Goal: Information Seeking & Learning: Learn about a topic

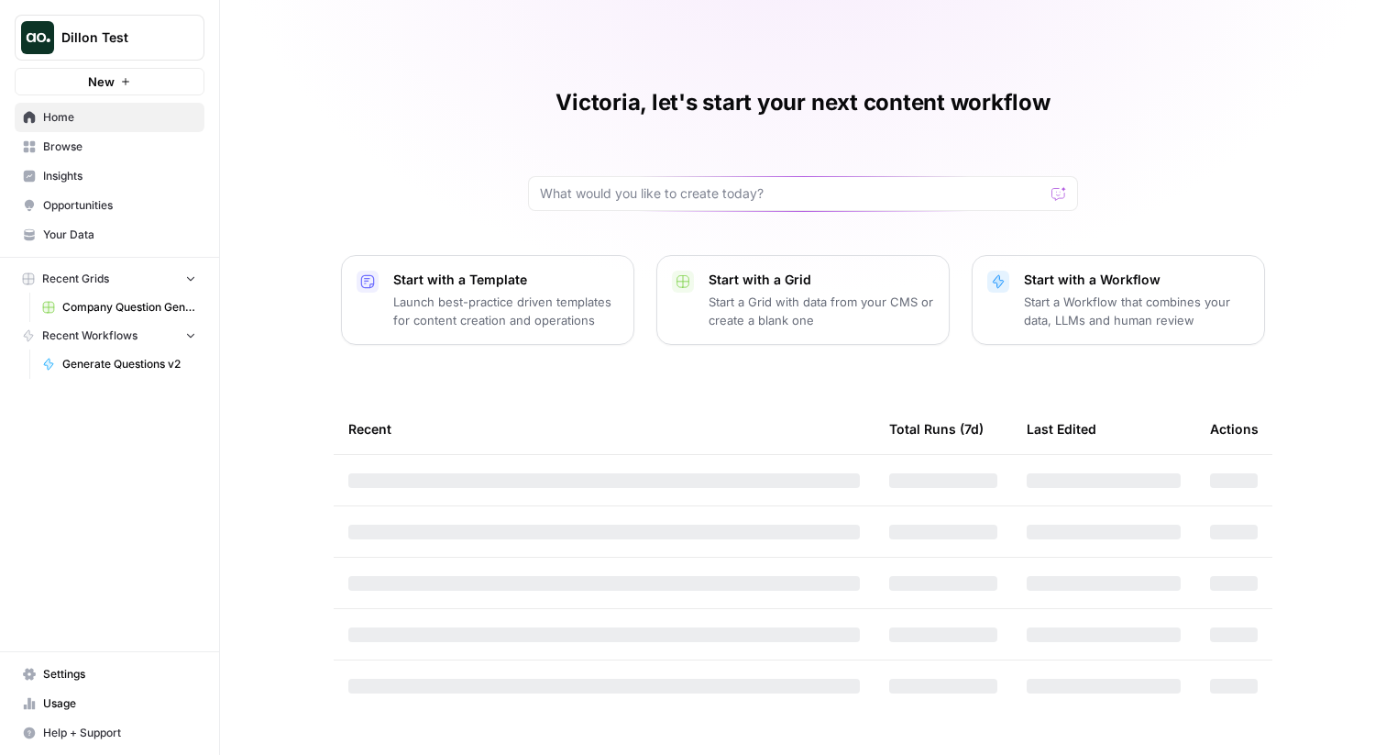
click at [109, 178] on span "Insights" at bounding box center [119, 176] width 153 height 17
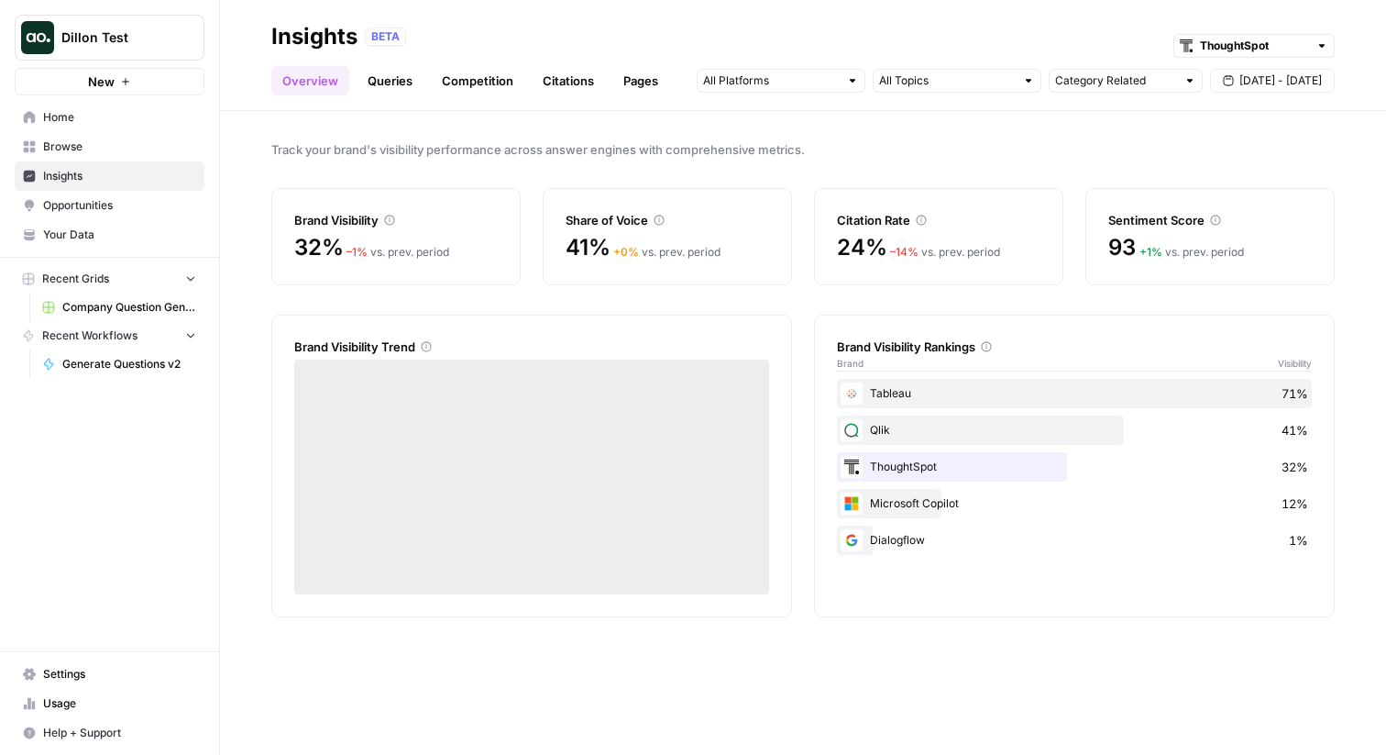
click at [390, 80] on link "Queries" at bounding box center [390, 80] width 67 height 29
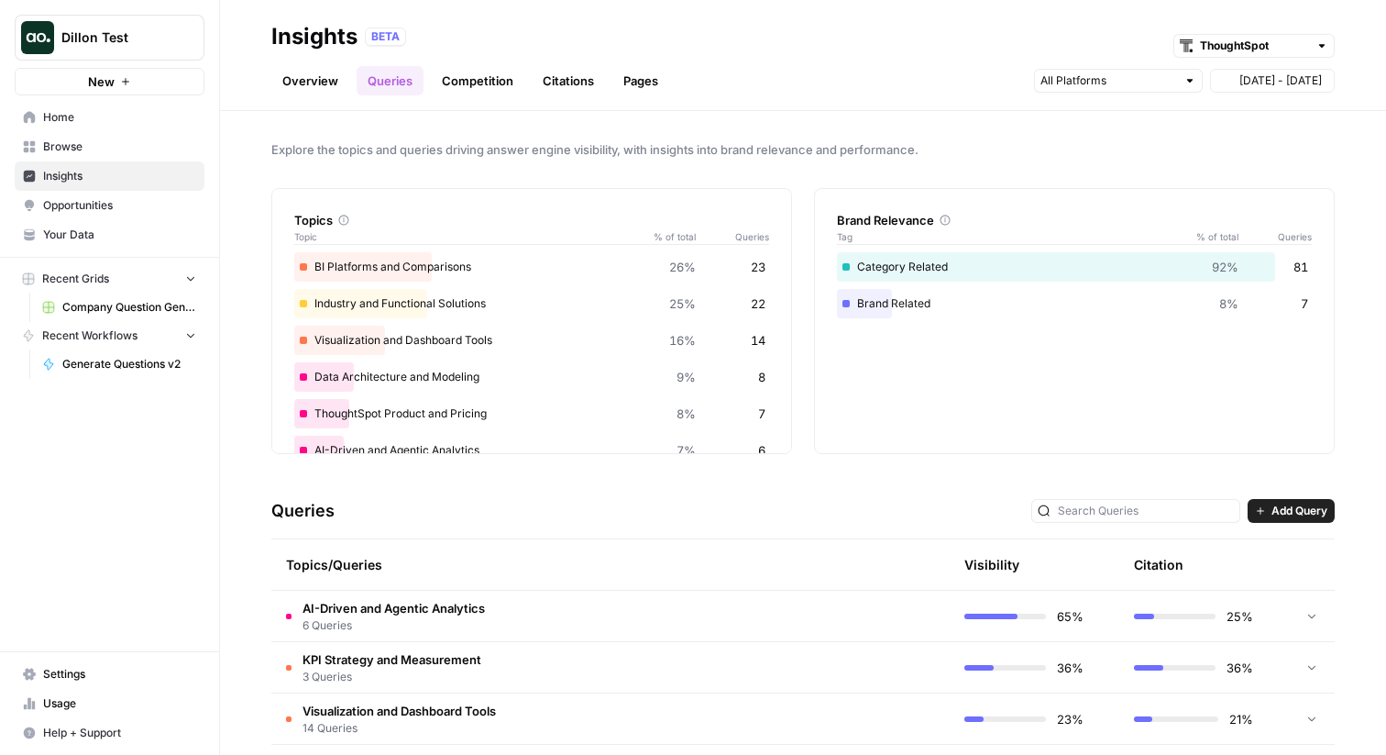
scroll to position [27, 0]
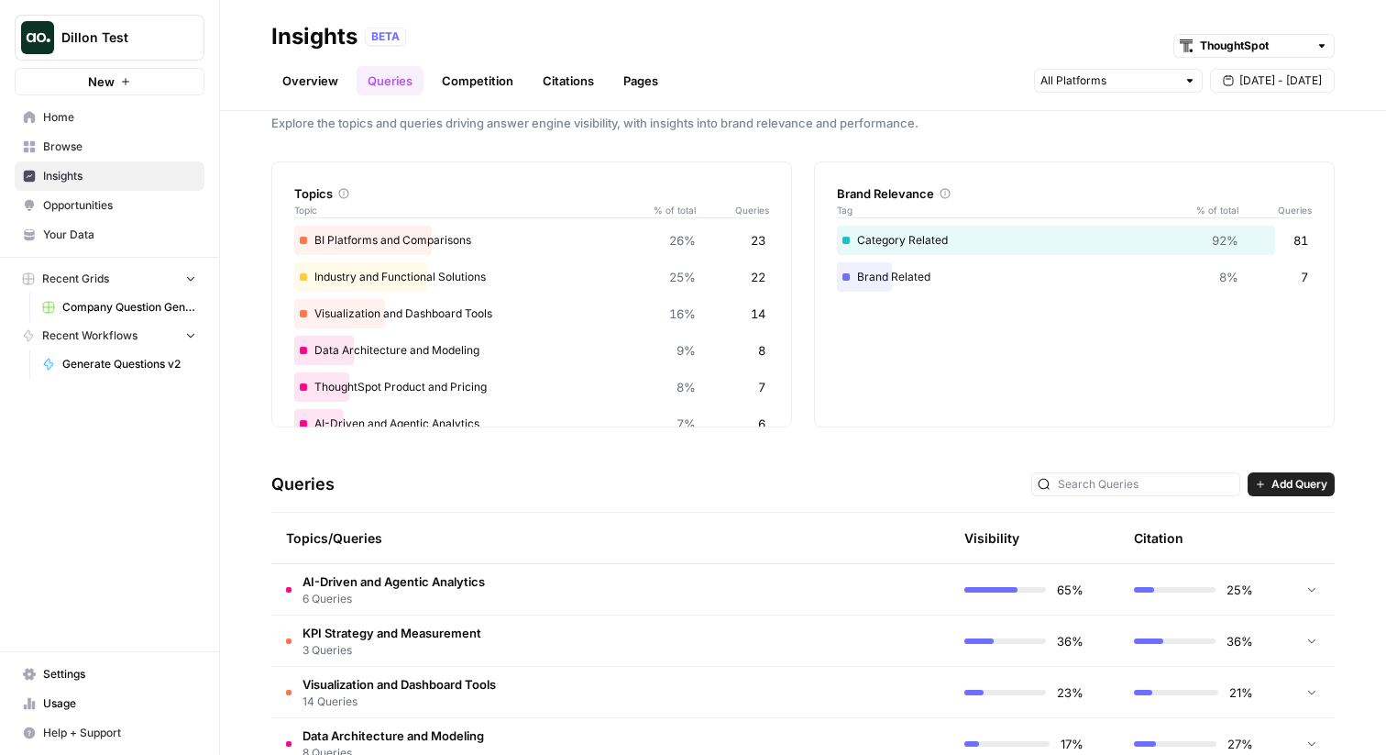
click at [439, 596] on span "6 Queries" at bounding box center [394, 599] width 182 height 17
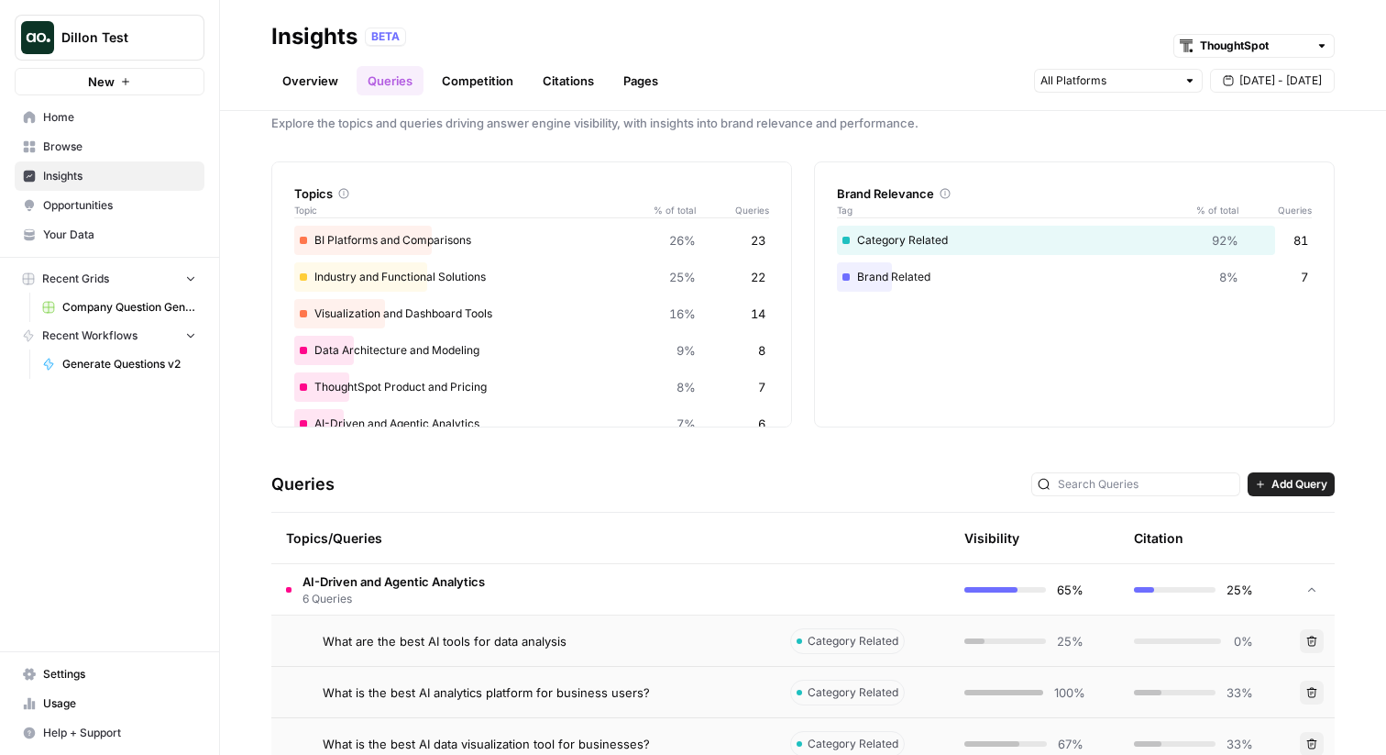
click at [442, 661] on td "What are the best AI tools for data analysis" at bounding box center [523, 640] width 504 height 50
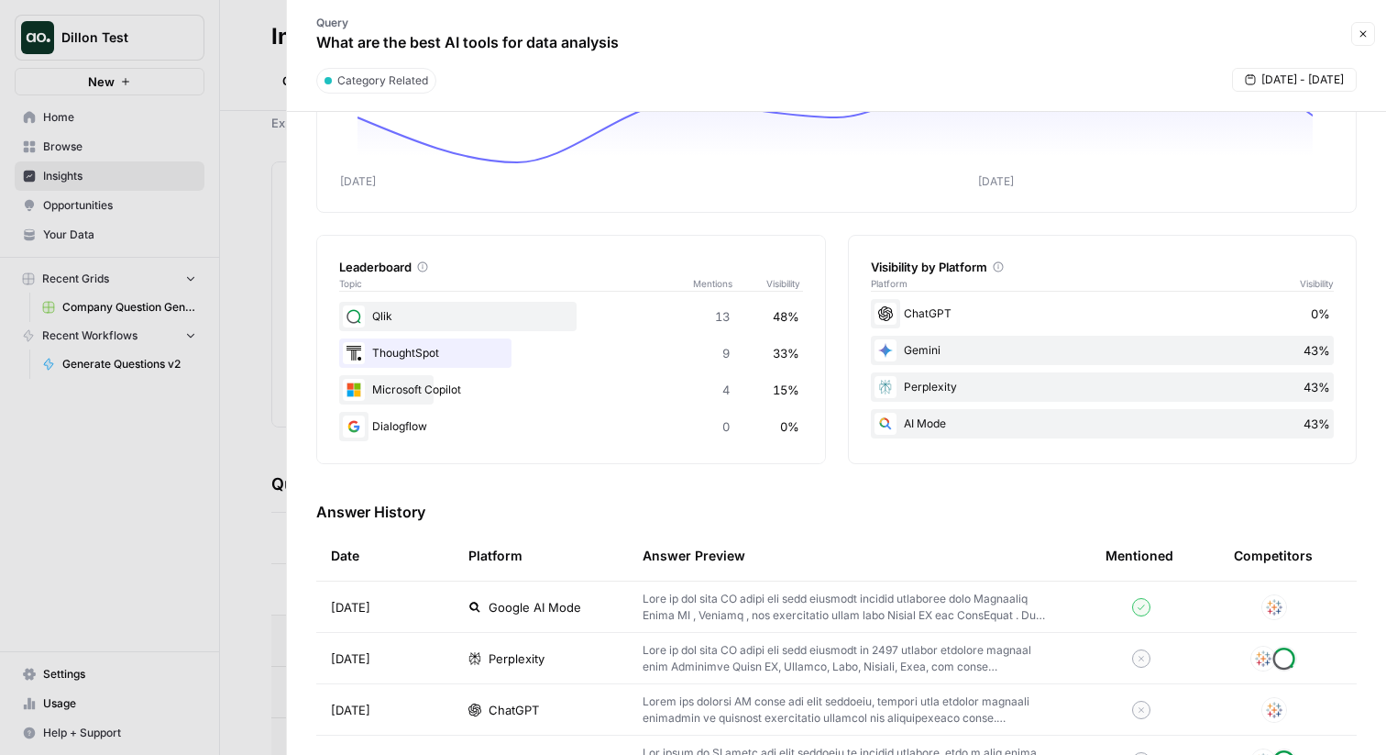
scroll to position [223, 0]
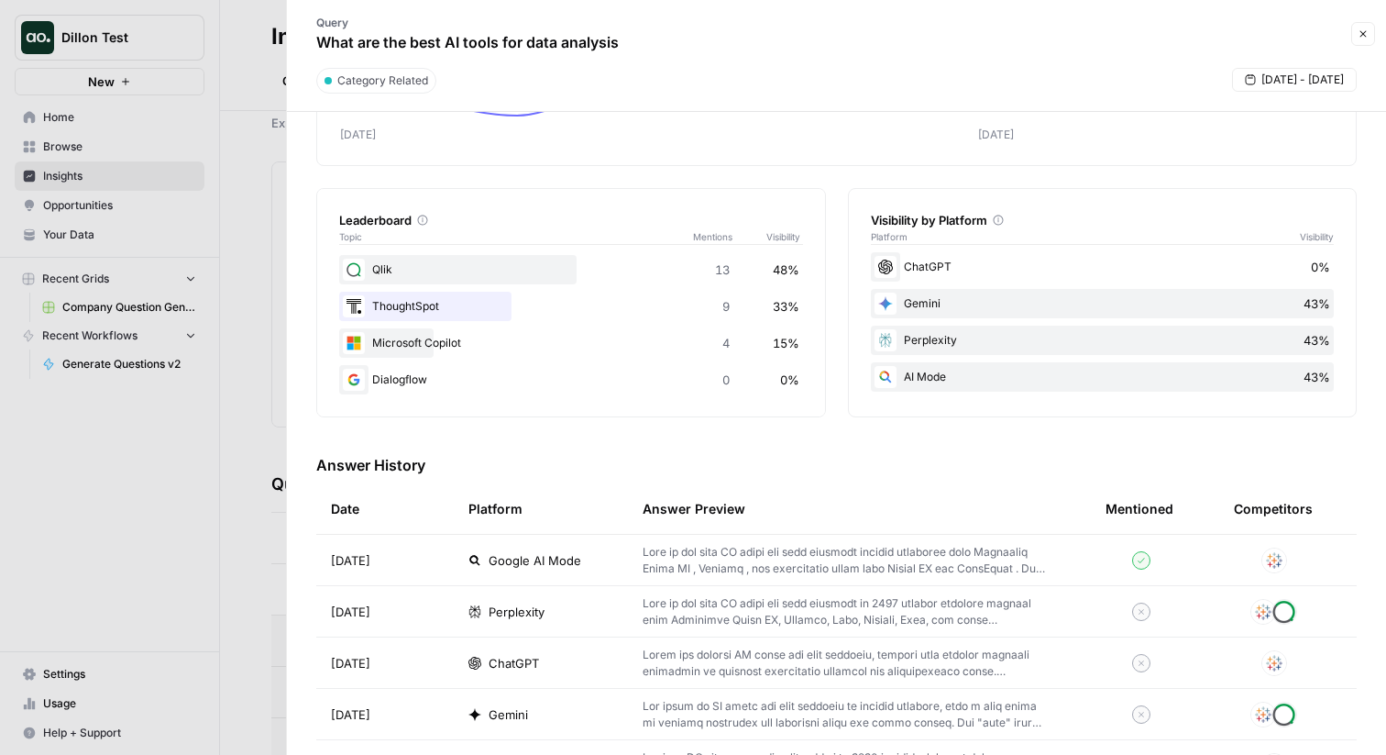
click at [520, 568] on span "Google AI Mode" at bounding box center [535, 560] width 93 height 18
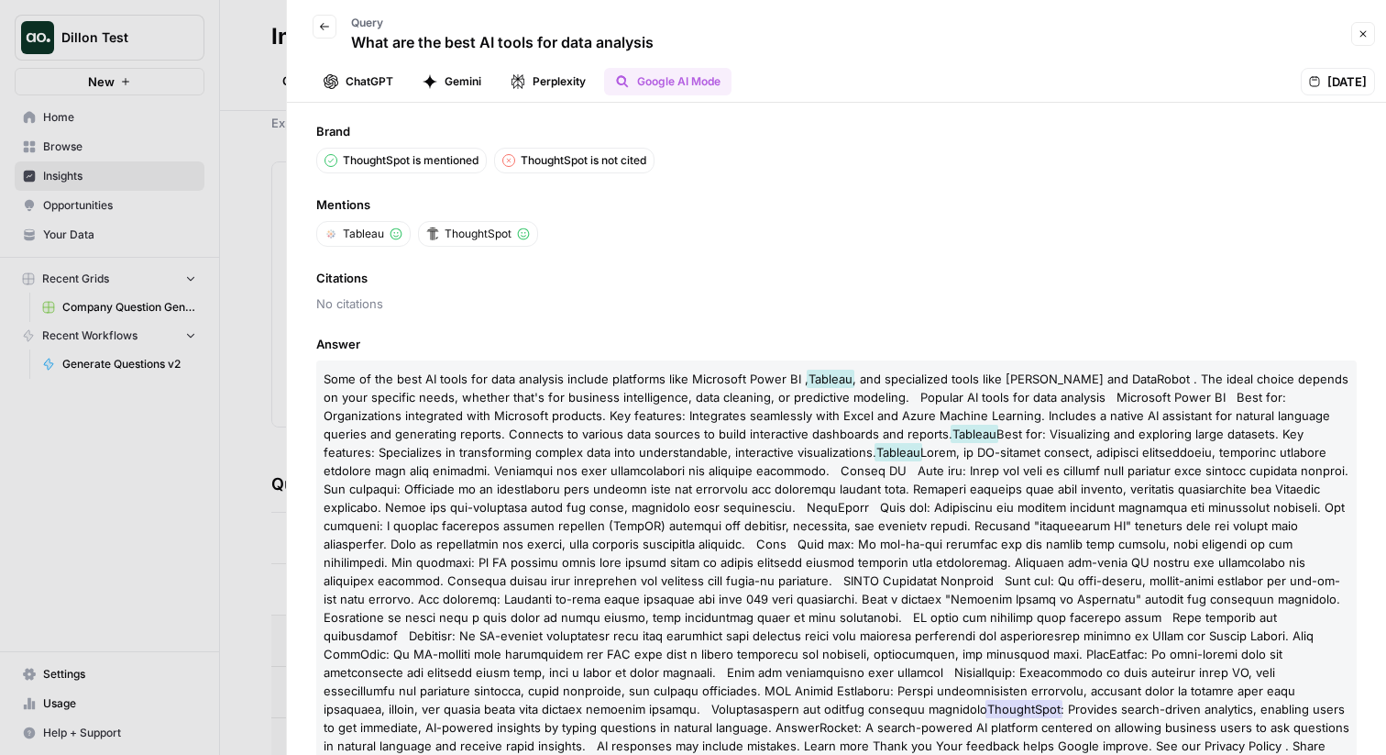
scroll to position [17, 0]
